Goal: Obtain resource: Download file/media

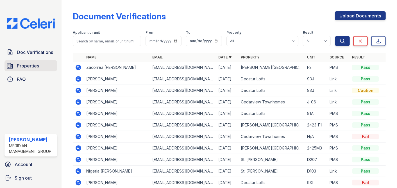
click at [35, 64] on span "Properties" at bounding box center [28, 65] width 22 height 7
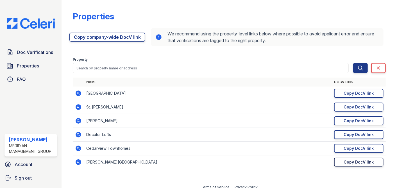
click at [359, 159] on div "Copy DocV link" at bounding box center [359, 162] width 30 height 6
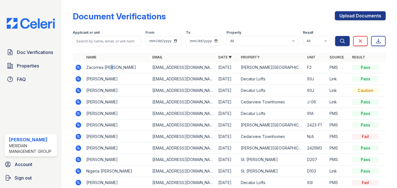
drag, startPoint x: 125, startPoint y: 70, endPoint x: 111, endPoint y: 65, distance: 14.7
click at [111, 65] on td "Zacorrea Berry" at bounding box center [117, 68] width 66 height 12
click at [291, 40] on select "All Candler Village Carlton Ford Cedarview Townhomes Decatur Lofts Oak Valley S…" at bounding box center [263, 41] width 72 height 10
select select "273"
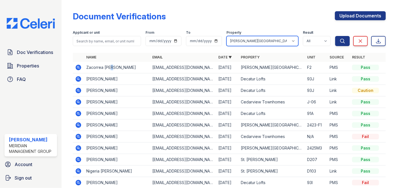
click at [227, 36] on select "All Candler Village Carlton Ford Cedarview Townhomes Decatur Lofts Oak Valley S…" at bounding box center [263, 41] width 72 height 10
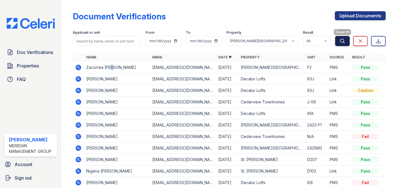
click at [340, 41] on icon "submit" at bounding box center [343, 41] width 6 height 6
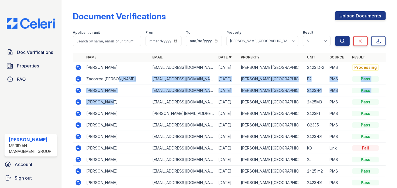
drag, startPoint x: 117, startPoint y: 79, endPoint x: 120, endPoint y: 106, distance: 26.6
click at [120, 106] on tbody "CHRISTOPHER BETTIS cjbettis700@gmail.com 08/27/25 Candler Village 2423 D-2 PMS …" at bounding box center [229, 131] width 313 height 138
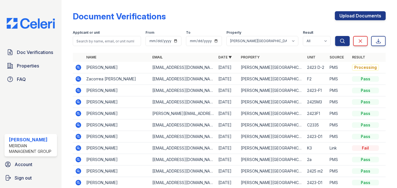
click at [88, 79] on td "Zacorrea Berry" at bounding box center [117, 79] width 66 height 12
click at [77, 78] on icon at bounding box center [79, 79] width 6 height 6
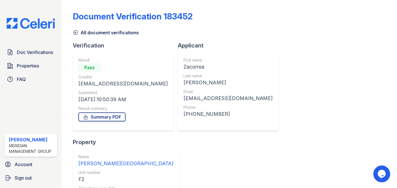
drag, startPoint x: 395, startPoint y: 183, endPoint x: 389, endPoint y: 185, distance: 6.1
drag, startPoint x: 389, startPoint y: 185, endPoint x: 259, endPoint y: 144, distance: 137.0
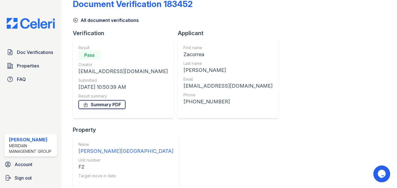
click at [96, 105] on link "Summary PDF" at bounding box center [101, 104] width 47 height 9
